Goal: Use online tool/utility: Use online tool/utility

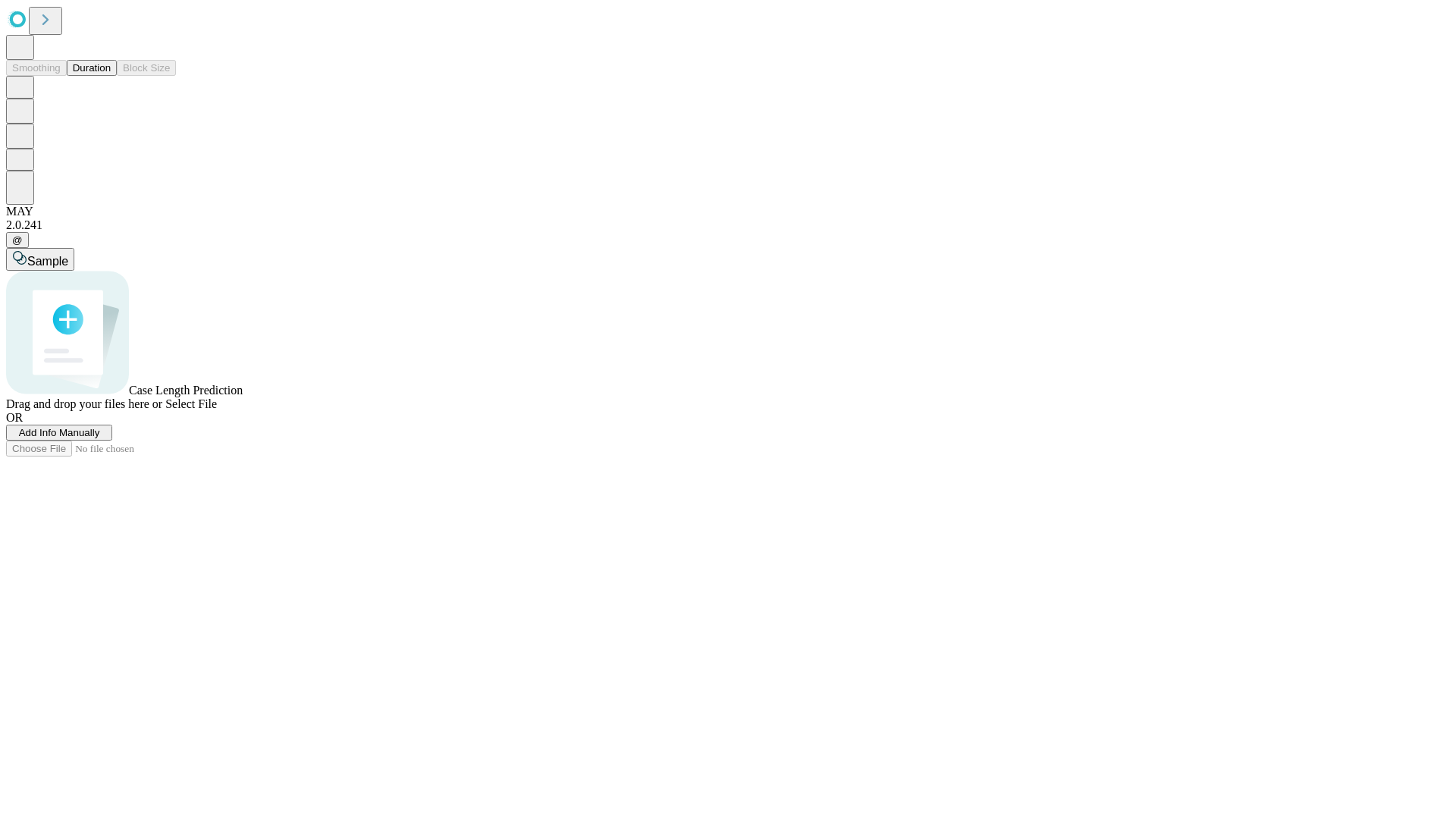
click at [111, 76] on button "Duration" at bounding box center [92, 68] width 50 height 16
click at [217, 410] on span "Select File" at bounding box center [192, 403] width 52 height 13
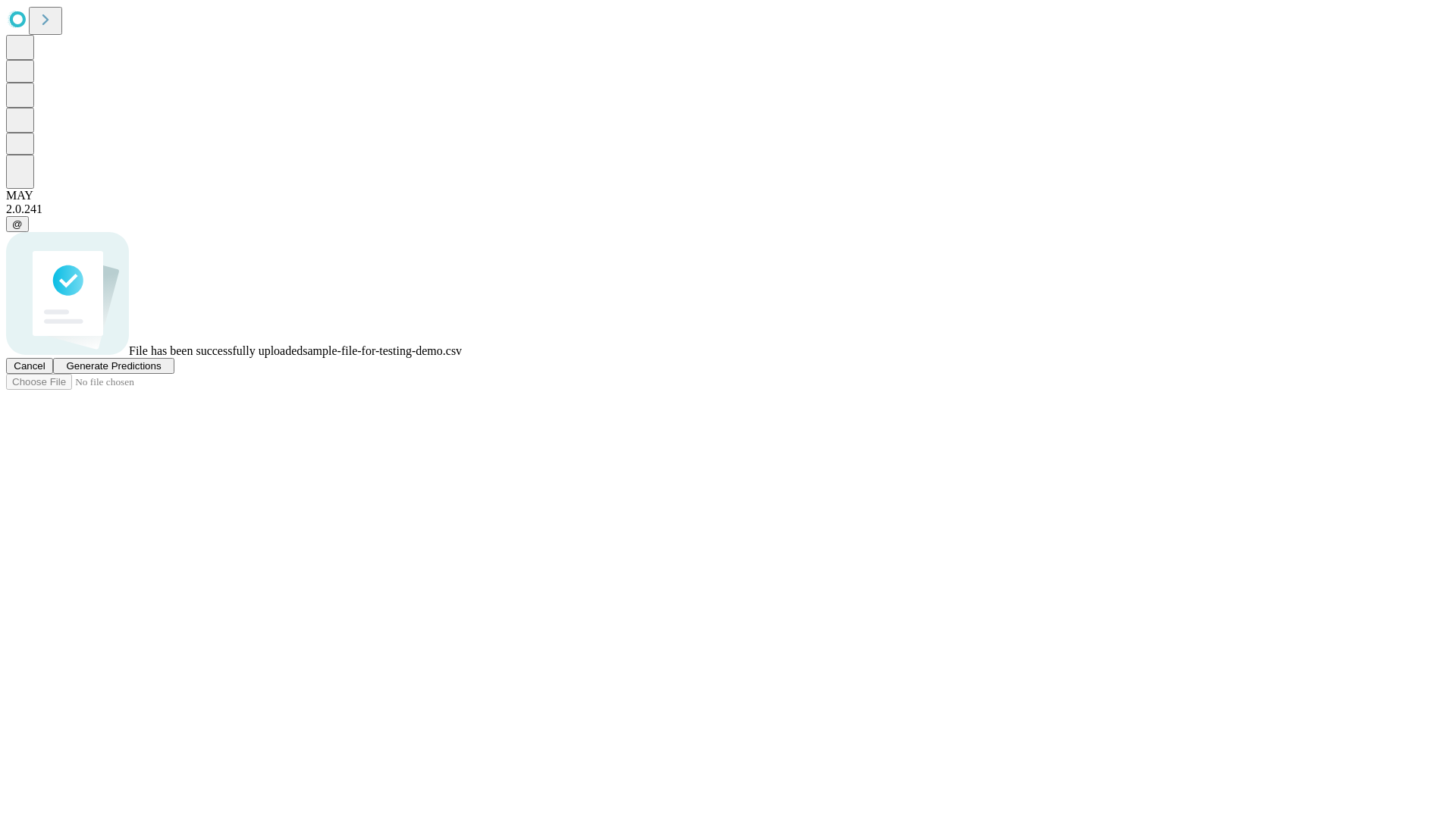
click at [161, 372] on span "Generate Predictions" at bounding box center [113, 366] width 94 height 11
